Goal: Task Accomplishment & Management: Manage account settings

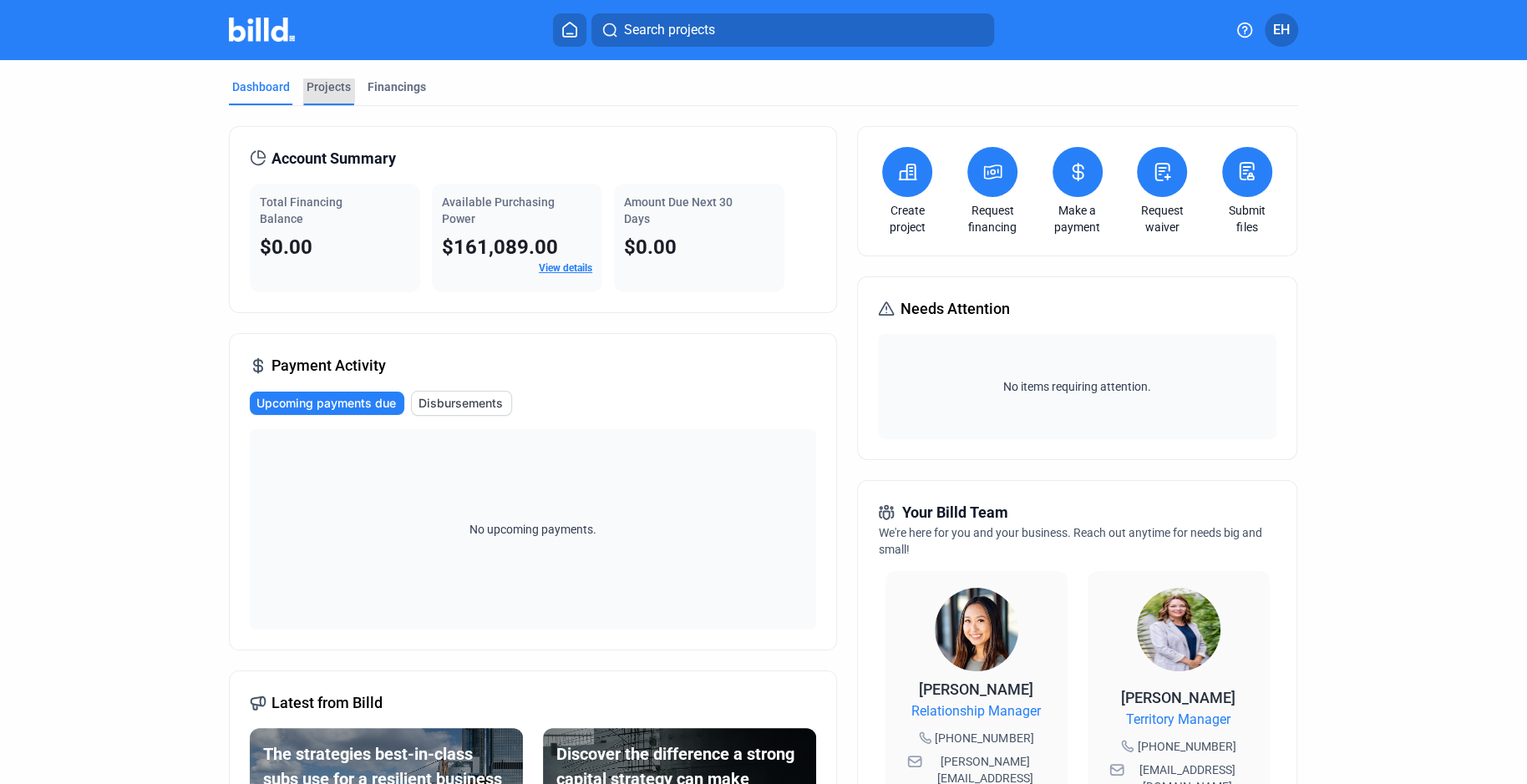
click at [316, 90] on div "Projects" at bounding box center [328, 87] width 44 height 17
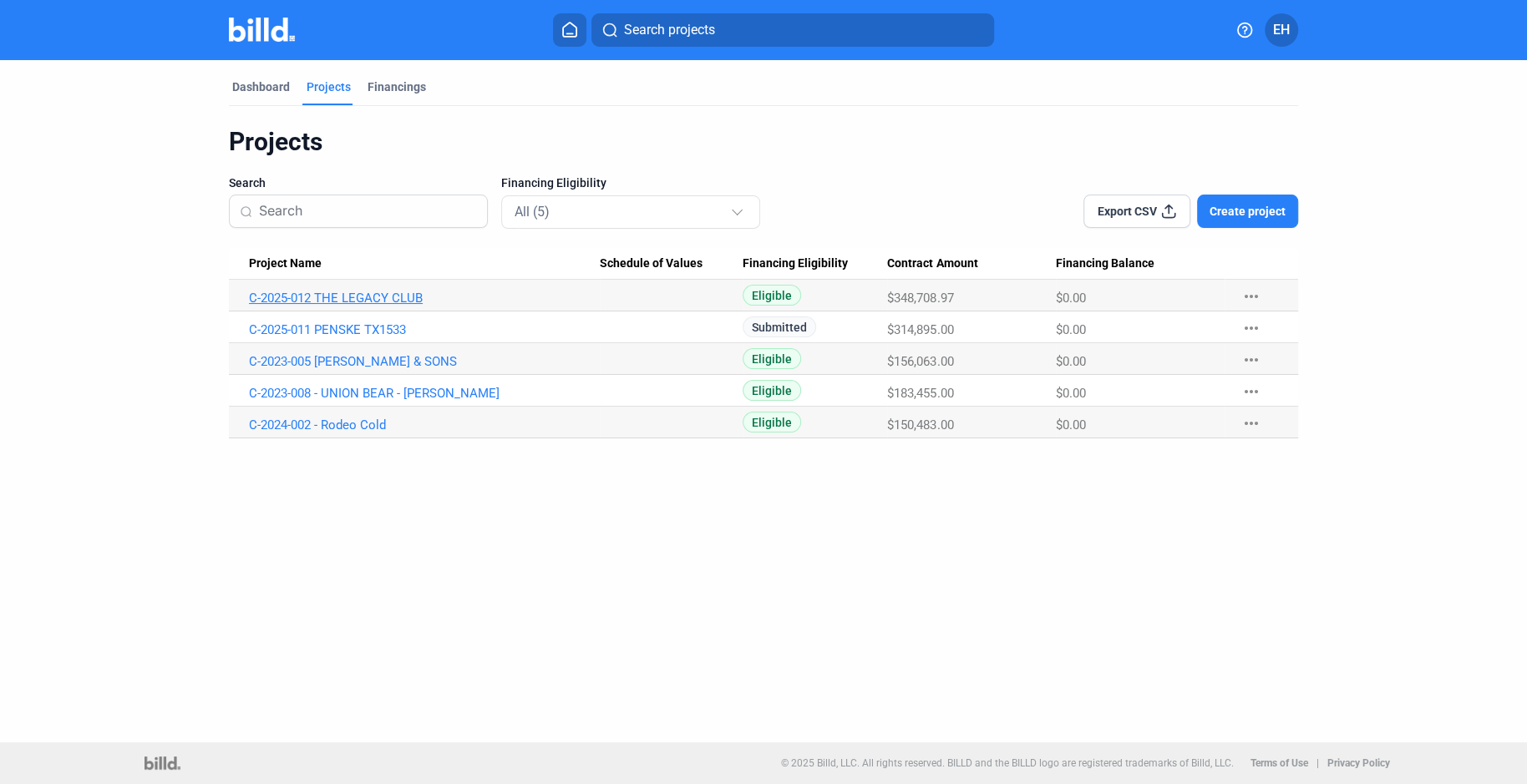
click at [331, 300] on link "C-2025-012 THE LEGACY CLUB" at bounding box center [424, 298] width 351 height 15
